Goal: Contribute content

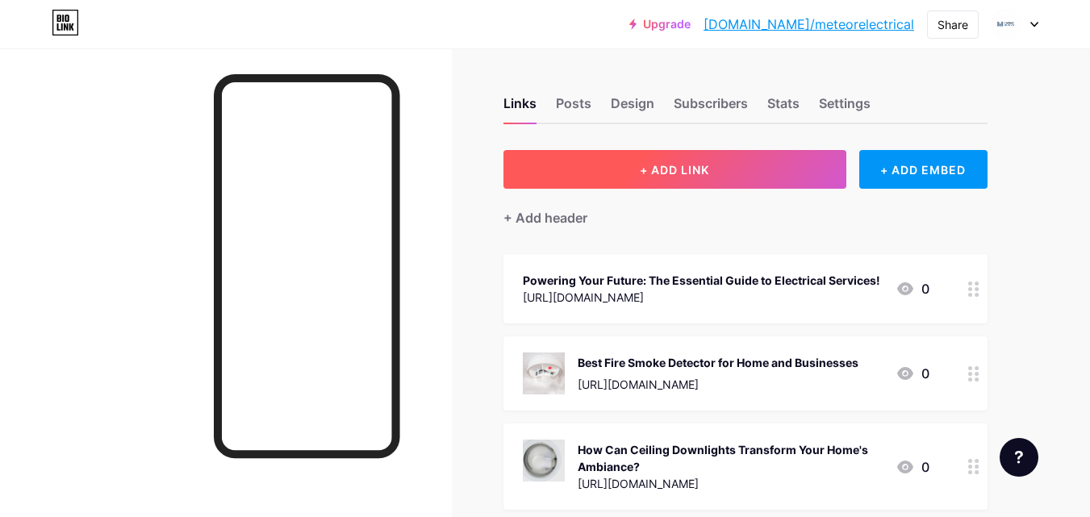
click at [654, 186] on button "+ ADD LINK" at bounding box center [674, 169] width 343 height 39
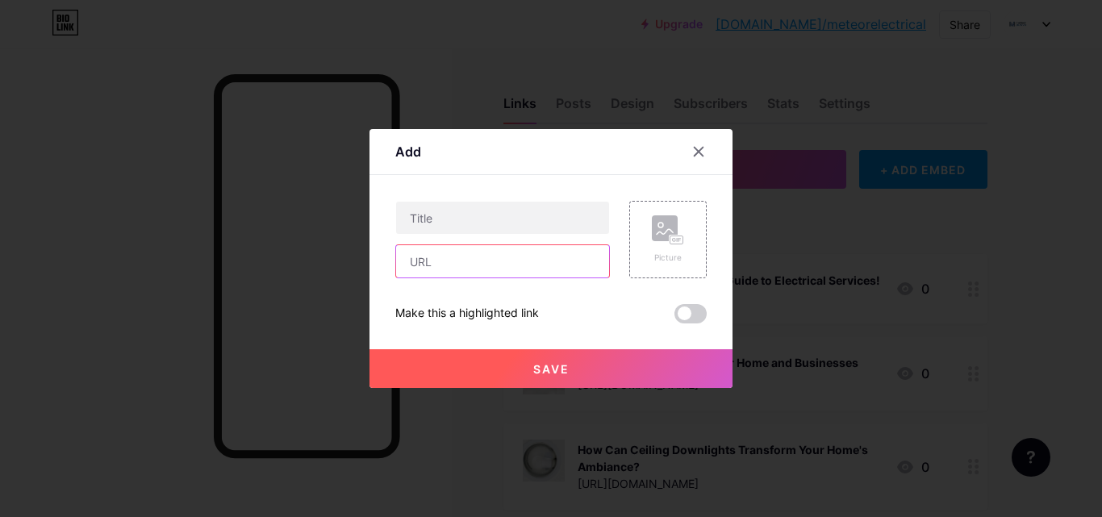
click at [448, 265] on input "text" at bounding box center [502, 261] width 213 height 32
paste input "[URL][DOMAIN_NAME]"
type input "[URL][DOMAIN_NAME]"
click at [449, 264] on input "[URL][DOMAIN_NAME]" at bounding box center [502, 261] width 213 height 32
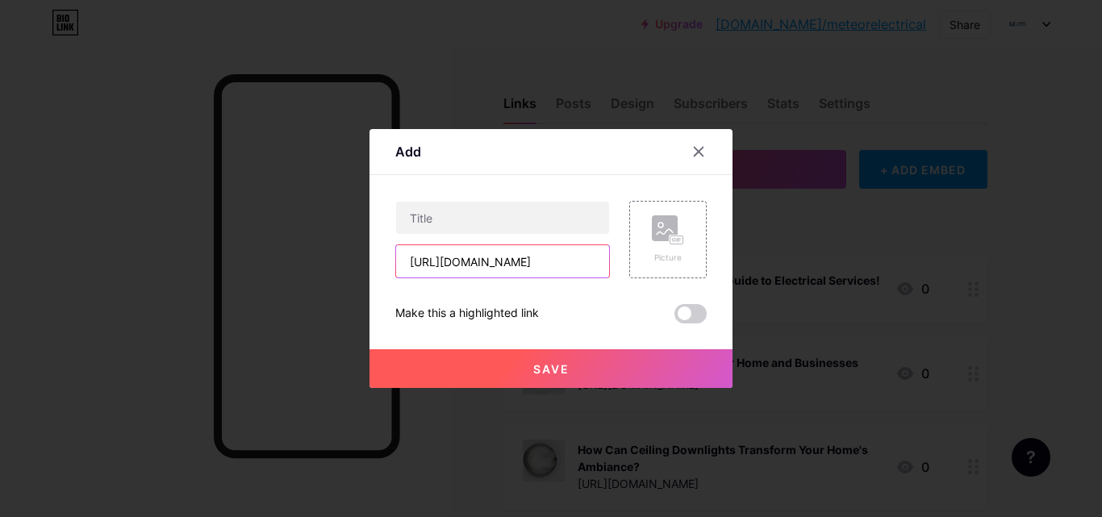
click at [449, 264] on input "[URL][DOMAIN_NAME]" at bounding box center [502, 261] width 213 height 32
paste input "[URL][DOMAIN_NAME]"
type input "[URL][DOMAIN_NAME]"
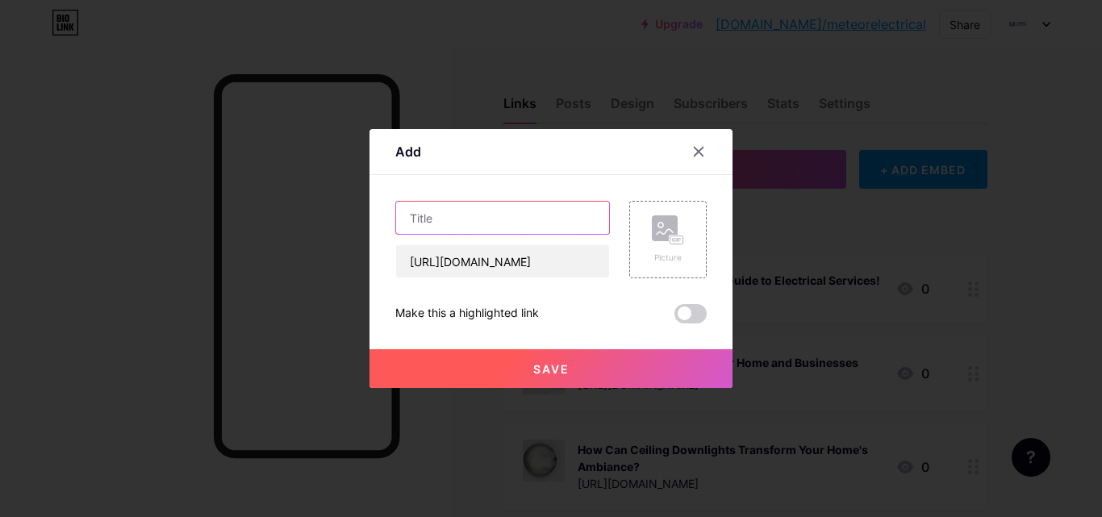
scroll to position [0, 0]
click at [454, 209] on input "text" at bounding box center [502, 218] width 213 height 32
paste input "Smart Safety Solutions: Your Guide to Selecting Top Fire Alarms"
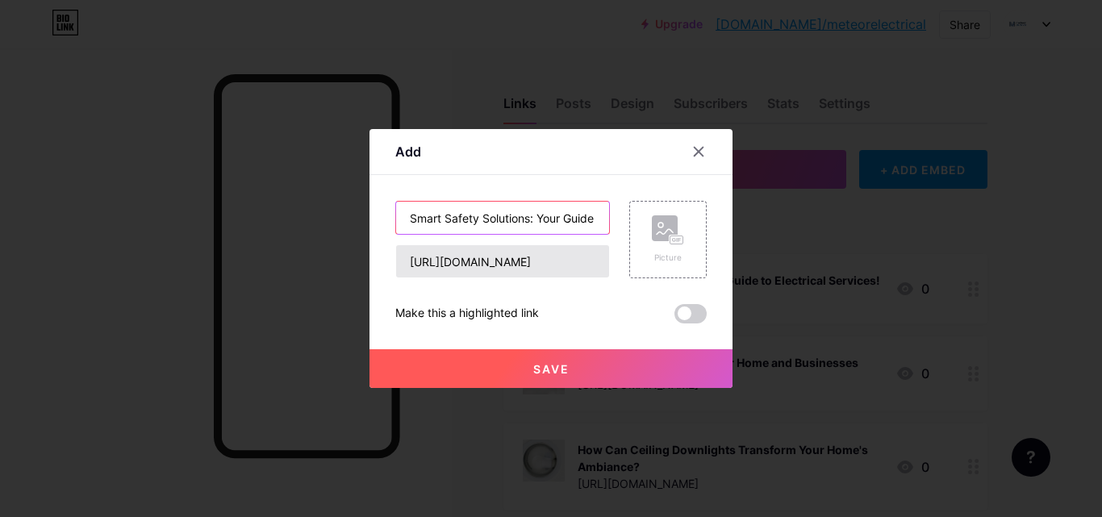
scroll to position [0, 153]
type input "Smart Safety Solutions: Your Guide to Selecting Top Fire Alarms"
click at [466, 361] on button "Save" at bounding box center [551, 368] width 363 height 39
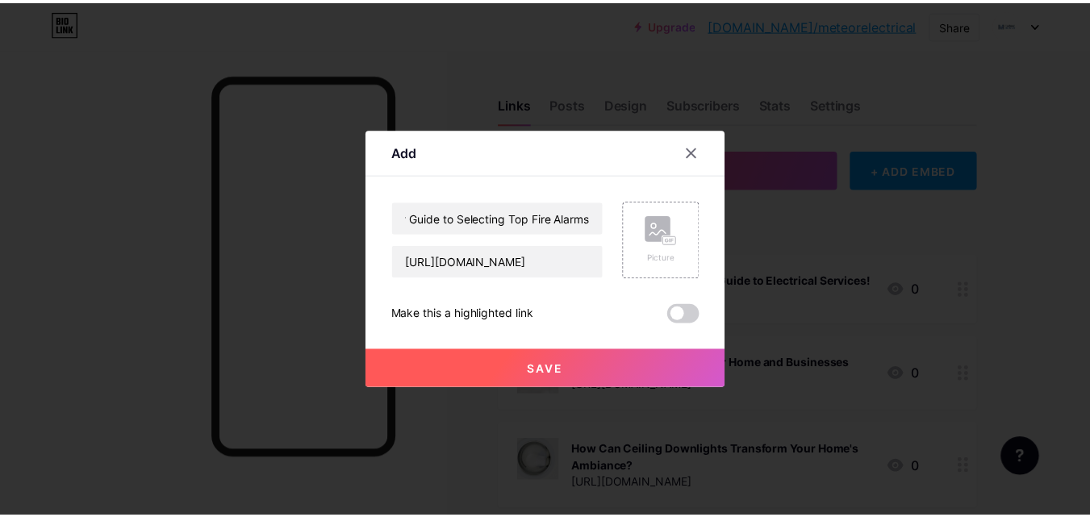
scroll to position [0, 0]
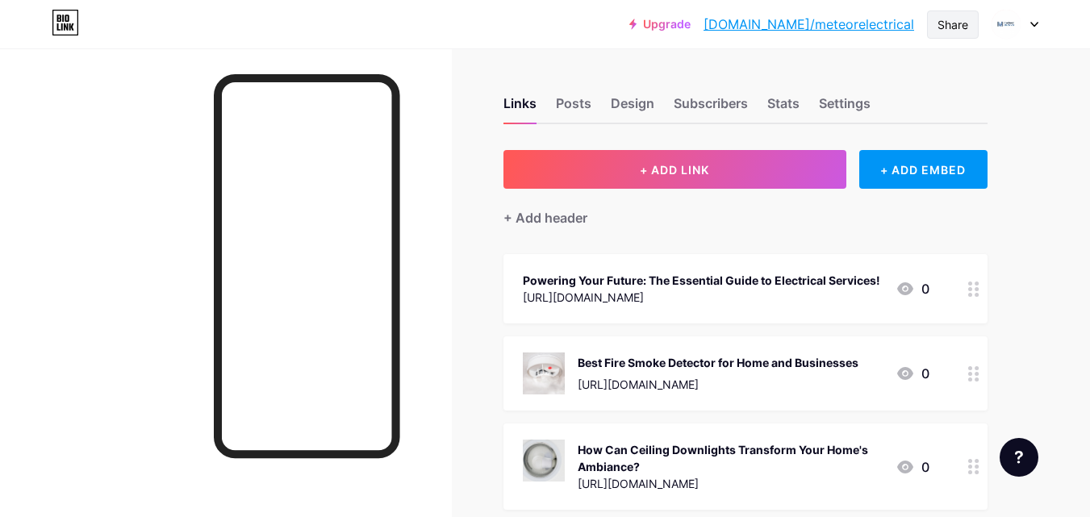
click at [954, 23] on div "Share" at bounding box center [952, 24] width 31 height 17
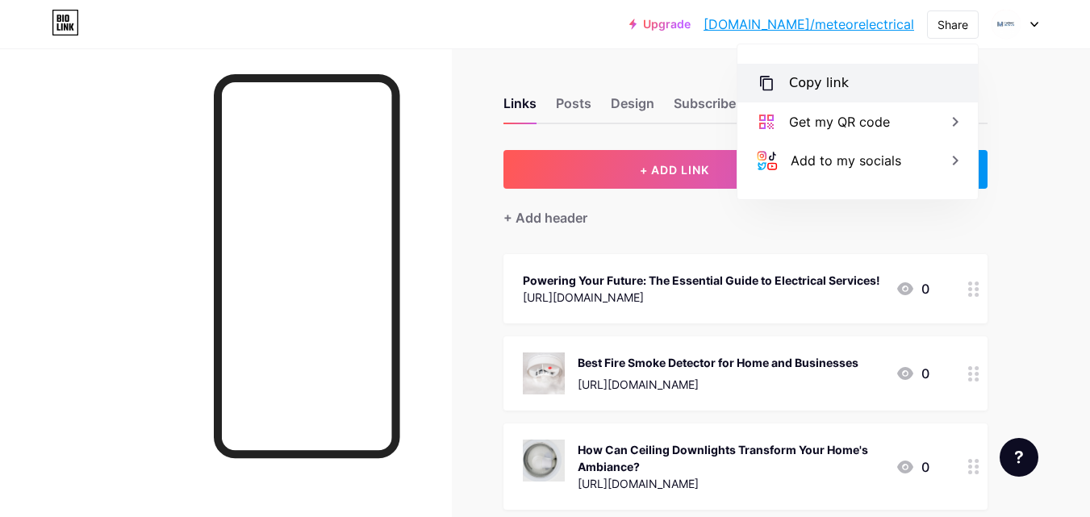
click at [791, 102] on div "Copy link" at bounding box center [857, 83] width 240 height 39
